Goal: Find contact information: Find contact information

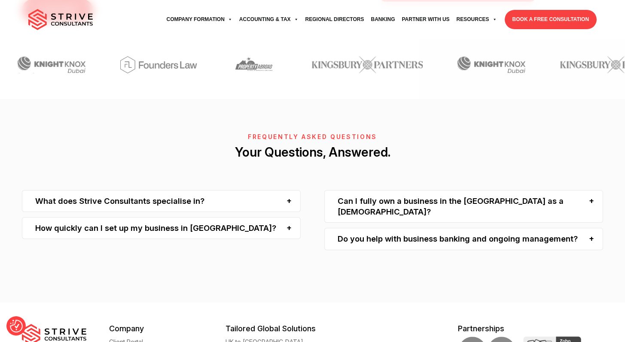
scroll to position [2448, 0]
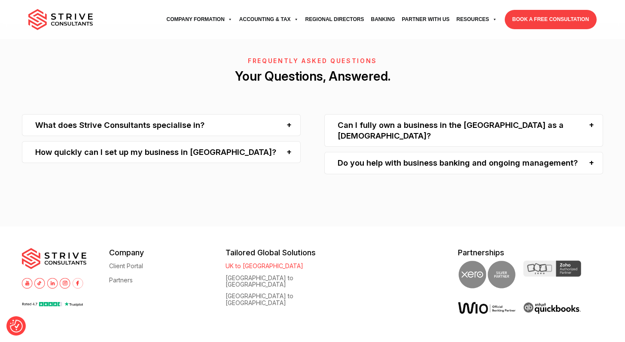
click at [248, 263] on link "UK to [GEOGRAPHIC_DATA]" at bounding box center [264, 266] width 78 height 6
click at [434, 20] on link "Partner with Us" at bounding box center [425, 20] width 55 height 24
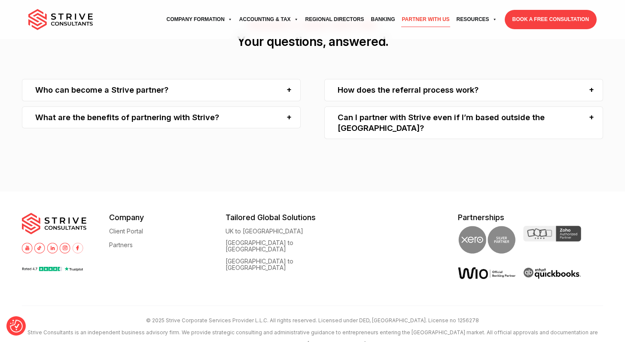
scroll to position [747, 0]
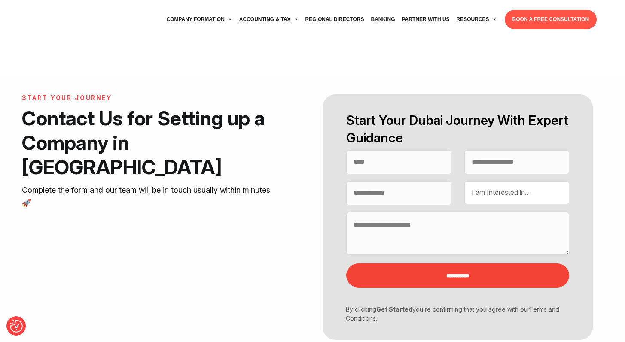
select select "Contact form"
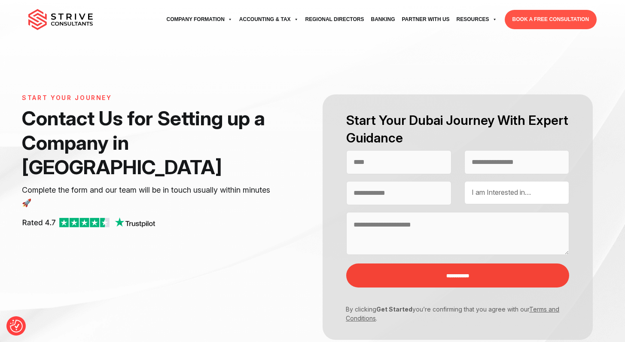
select select "Contact form"
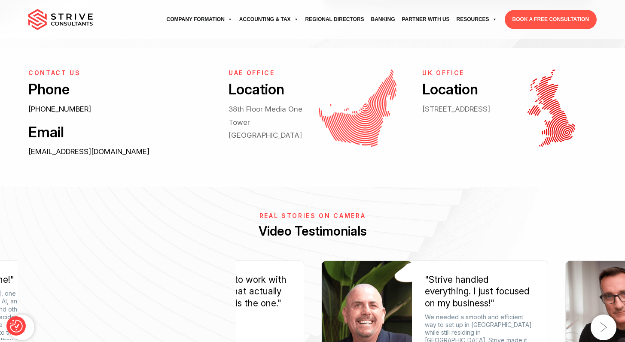
scroll to position [331, 0]
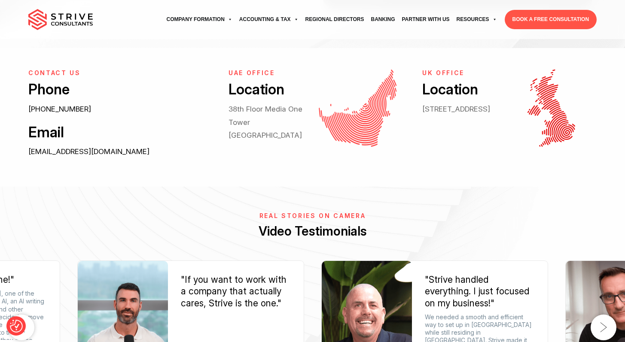
drag, startPoint x: 97, startPoint y: 112, endPoint x: 31, endPoint y: 110, distance: 65.7
click at [30, 110] on p "[PHONE_NUMBER]" at bounding box center [118, 109] width 181 height 13
copy link "[PHONE_NUMBER]"
